Goal: Transaction & Acquisition: Purchase product/service

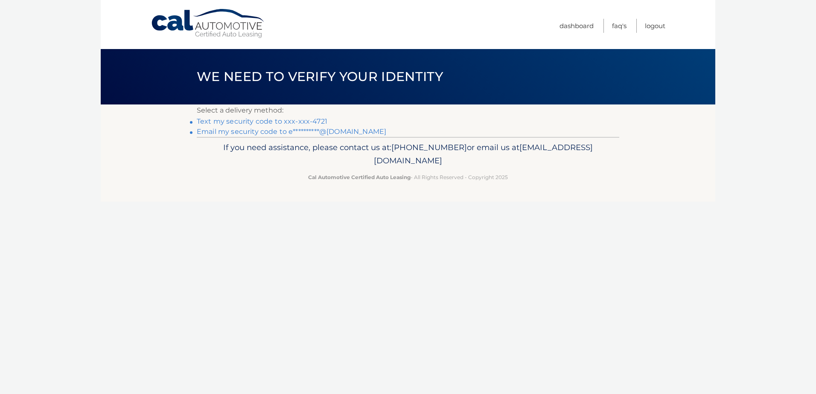
click at [241, 119] on link "Text my security code to xxx-xxx-4721" at bounding box center [262, 121] width 131 height 8
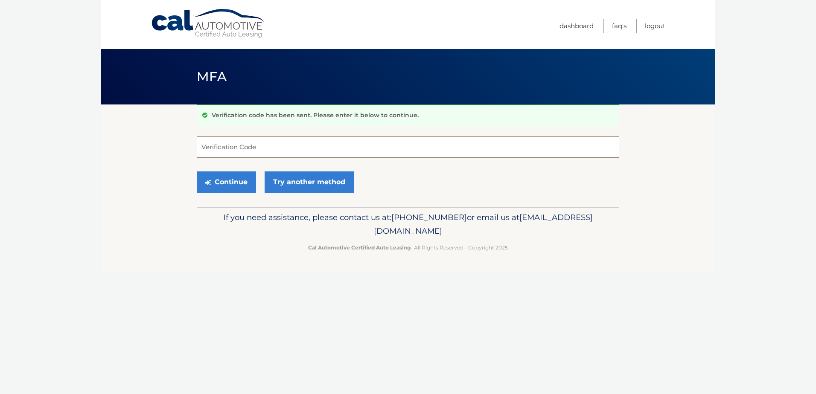
click at [224, 149] on input "Verification Code" at bounding box center [408, 147] width 422 height 21
type input "258931"
click at [227, 178] on button "Continue" at bounding box center [226, 182] width 59 height 21
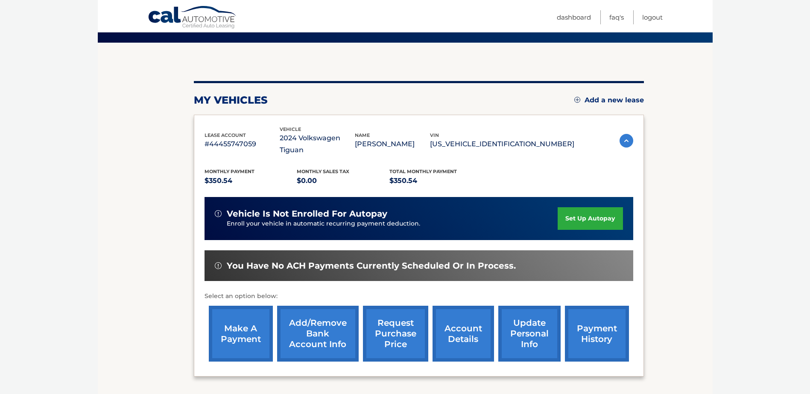
scroll to position [85, 0]
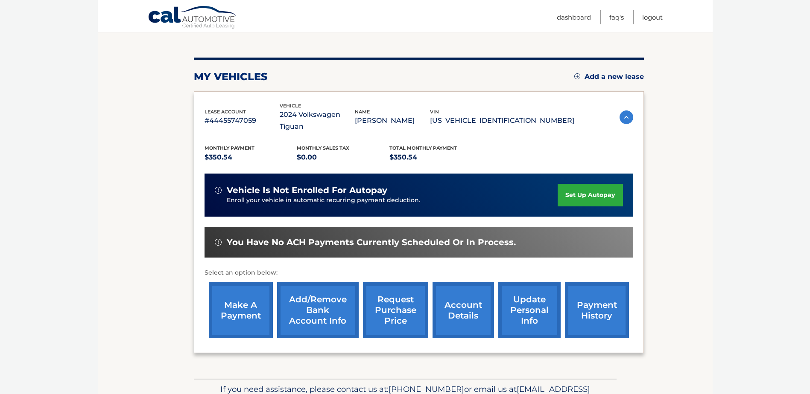
click at [247, 291] on link "make a payment" at bounding box center [241, 310] width 64 height 56
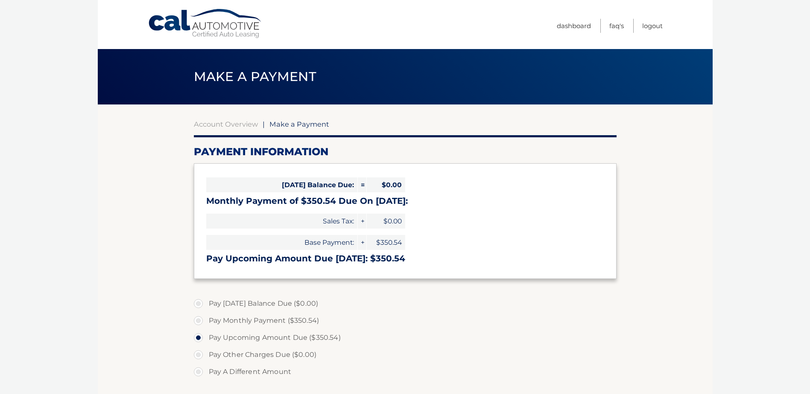
select select "M2FkZmMxNDEtNWMyZC00NTc5LWIxNzktODhlZmUzMmVlNGI3"
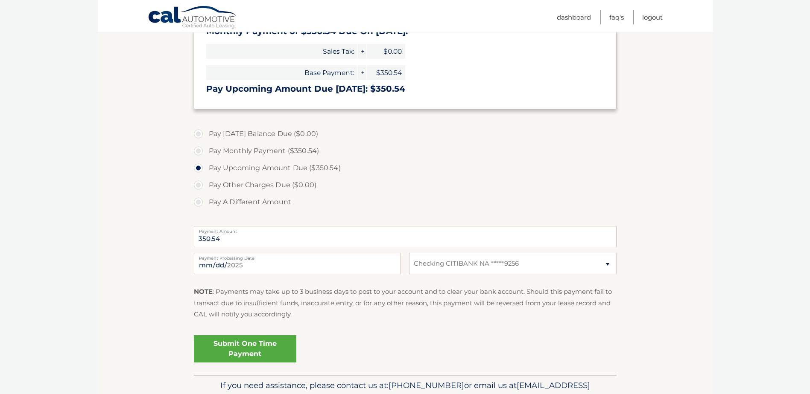
scroll to position [171, 0]
click at [233, 266] on input "2025-08-21" at bounding box center [297, 262] width 207 height 21
type input "2025-08-23"
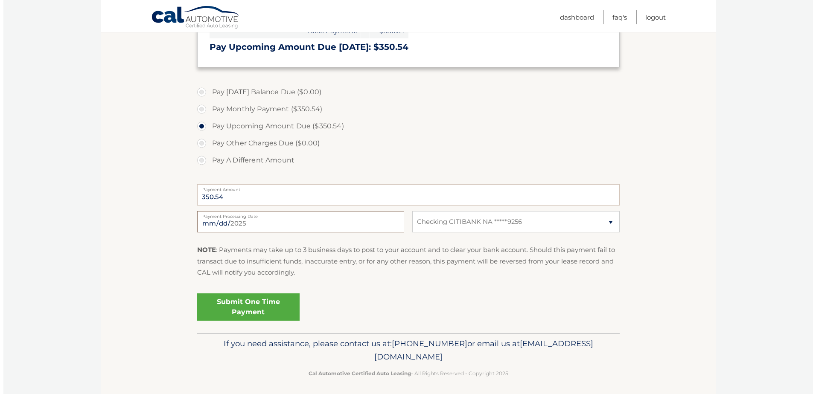
scroll to position [213, 0]
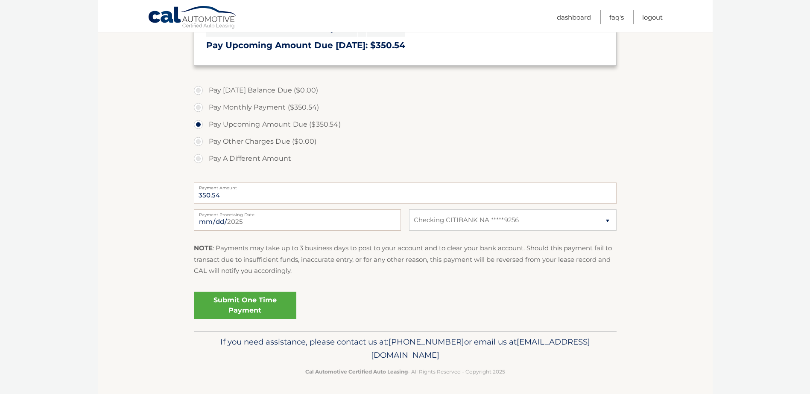
click at [266, 303] on link "Submit One Time Payment" at bounding box center [245, 305] width 102 height 27
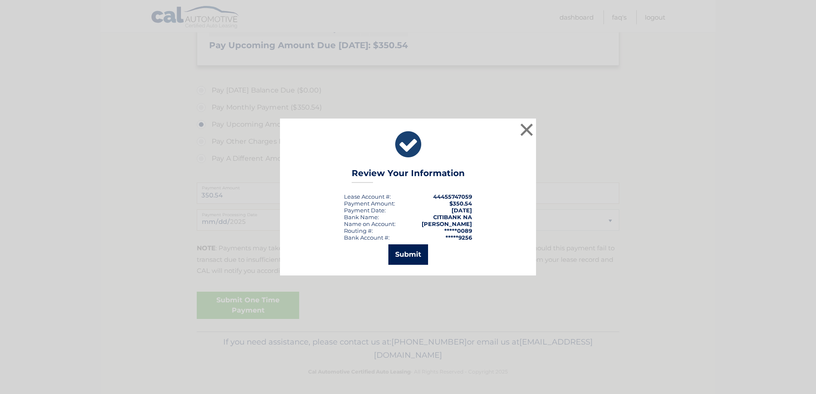
click at [405, 257] on button "Submit" at bounding box center [408, 255] width 40 height 20
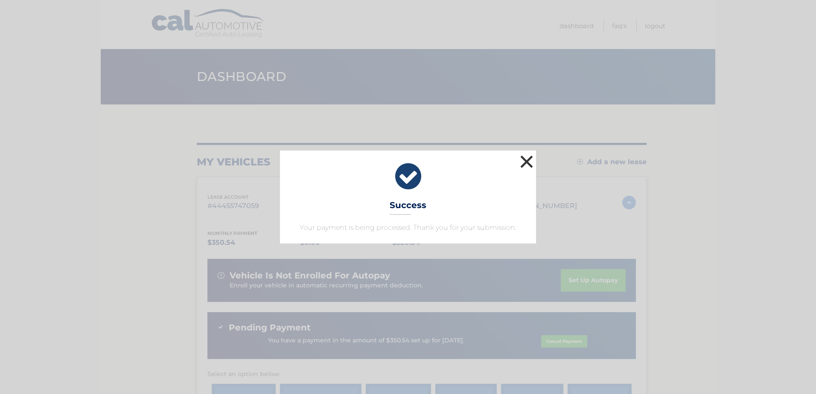
click at [530, 160] on button "×" at bounding box center [526, 161] width 17 height 17
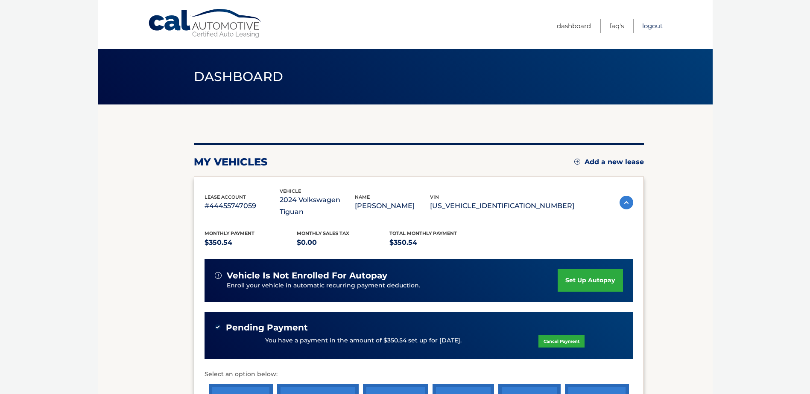
click at [647, 25] on link "Logout" at bounding box center [652, 26] width 20 height 14
